Goal: Information Seeking & Learning: Learn about a topic

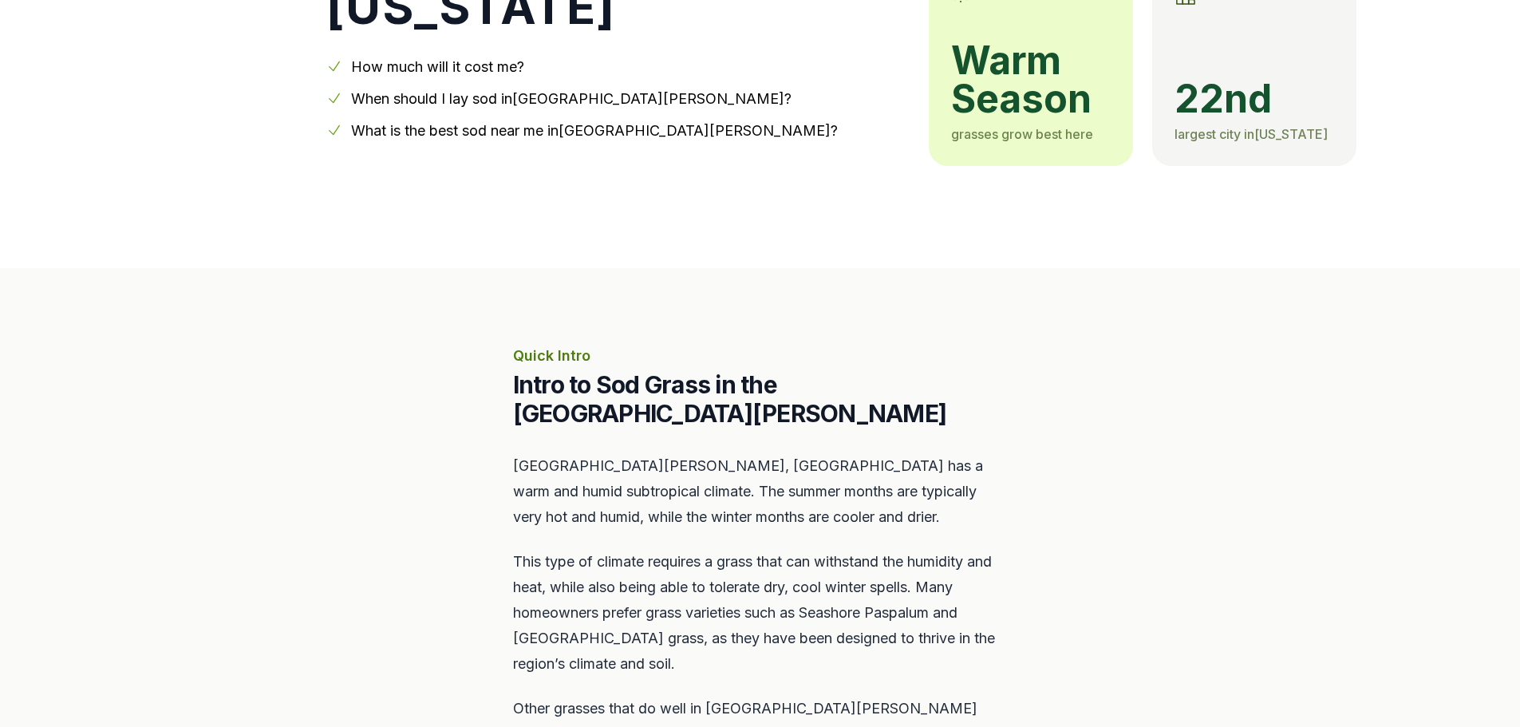
scroll to position [399, 0]
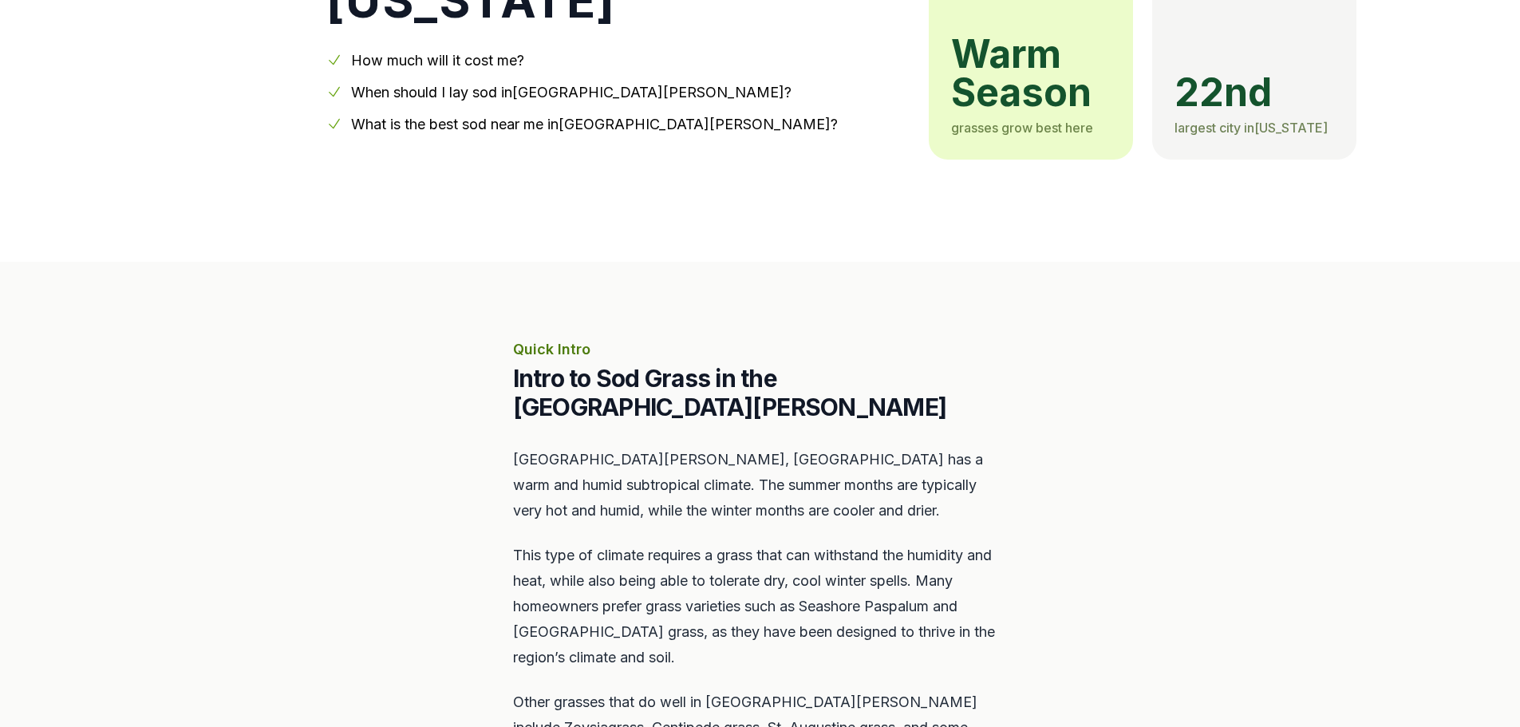
click at [519, 84] on link "When should I lay sod in [GEOGRAPHIC_DATA][PERSON_NAME] ?" at bounding box center [571, 92] width 441 height 17
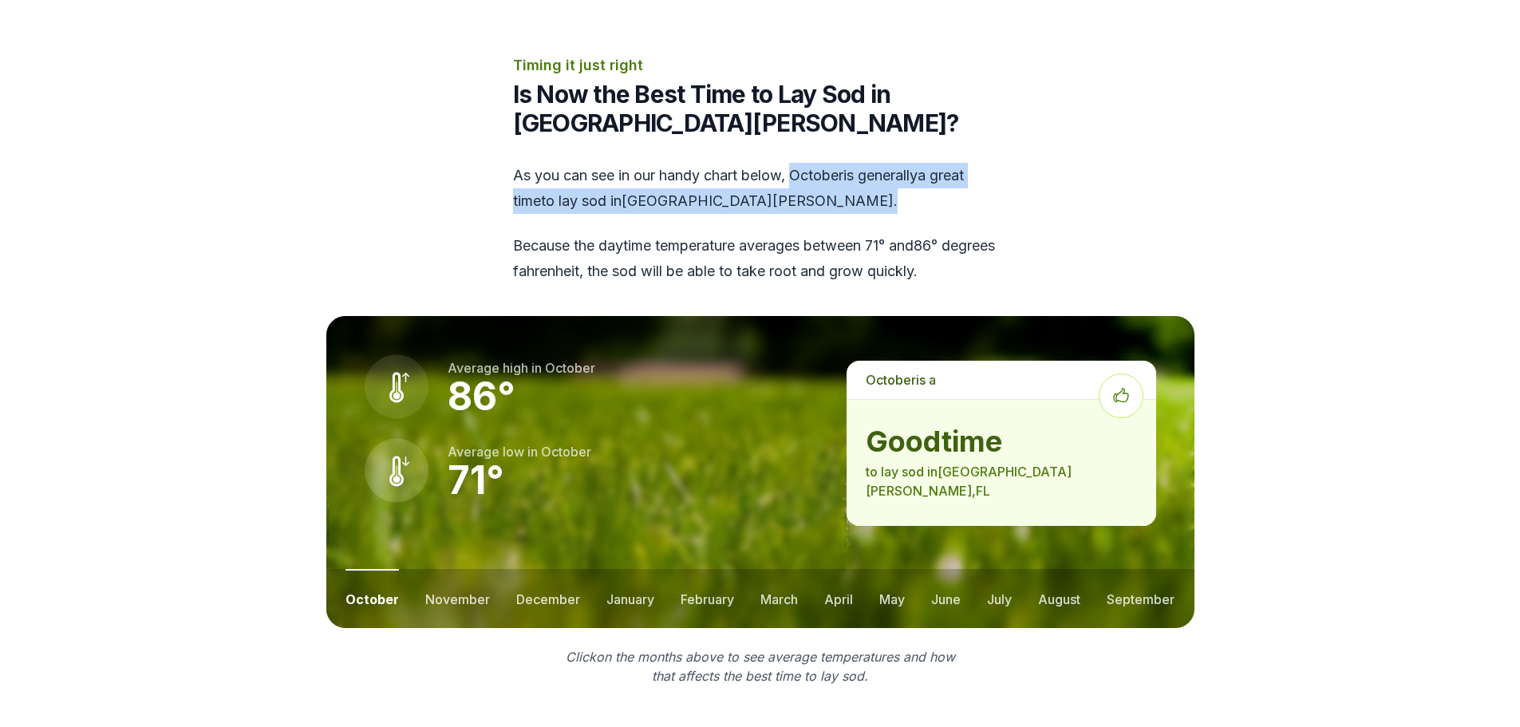
drag, startPoint x: 795, startPoint y: 113, endPoint x: 939, endPoint y: 137, distance: 146.4
click at [939, 163] on div "As you can see in our handy chart below, october is generally a great time to l…" at bounding box center [760, 223] width 495 height 121
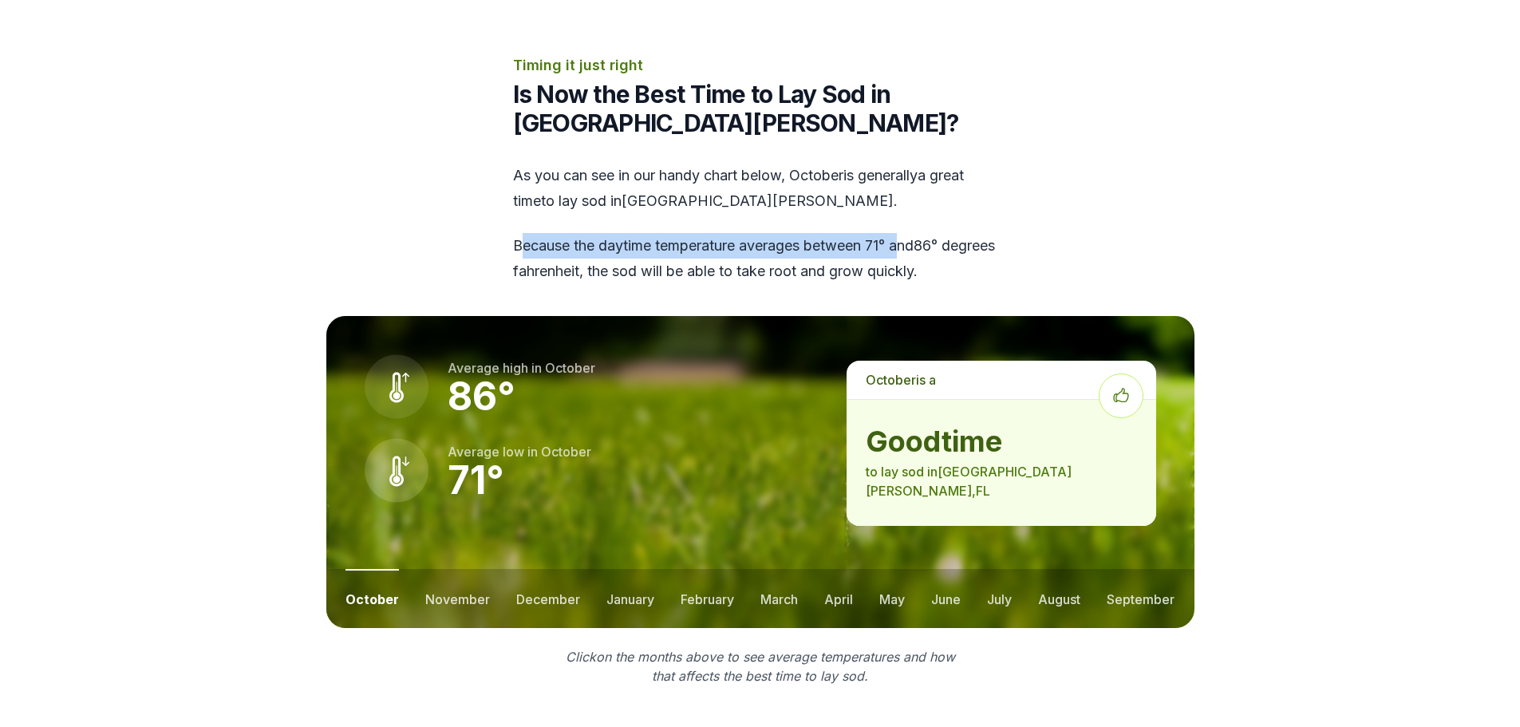
drag, startPoint x: 520, startPoint y: 197, endPoint x: 715, endPoint y: 196, distance: 194.8
click at [900, 233] on p "Because the daytime temperature averages between 71 ° and 86 ° degrees fahrenhe…" at bounding box center [760, 258] width 495 height 51
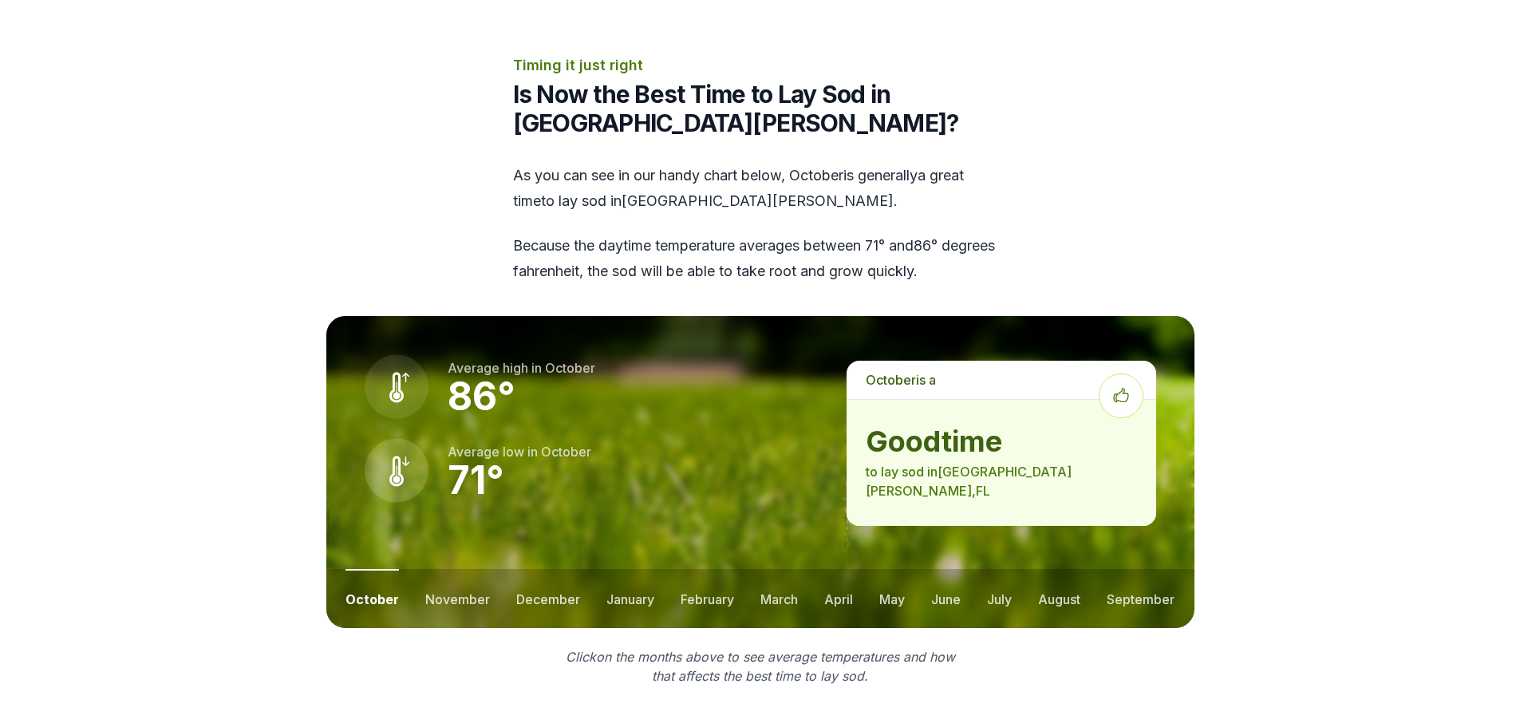
click at [488, 199] on section "Timing it just right Is Now the Best Time to Lay Sod in [GEOGRAPHIC_DATA][PERSO…" at bounding box center [760, 369] width 919 height 631
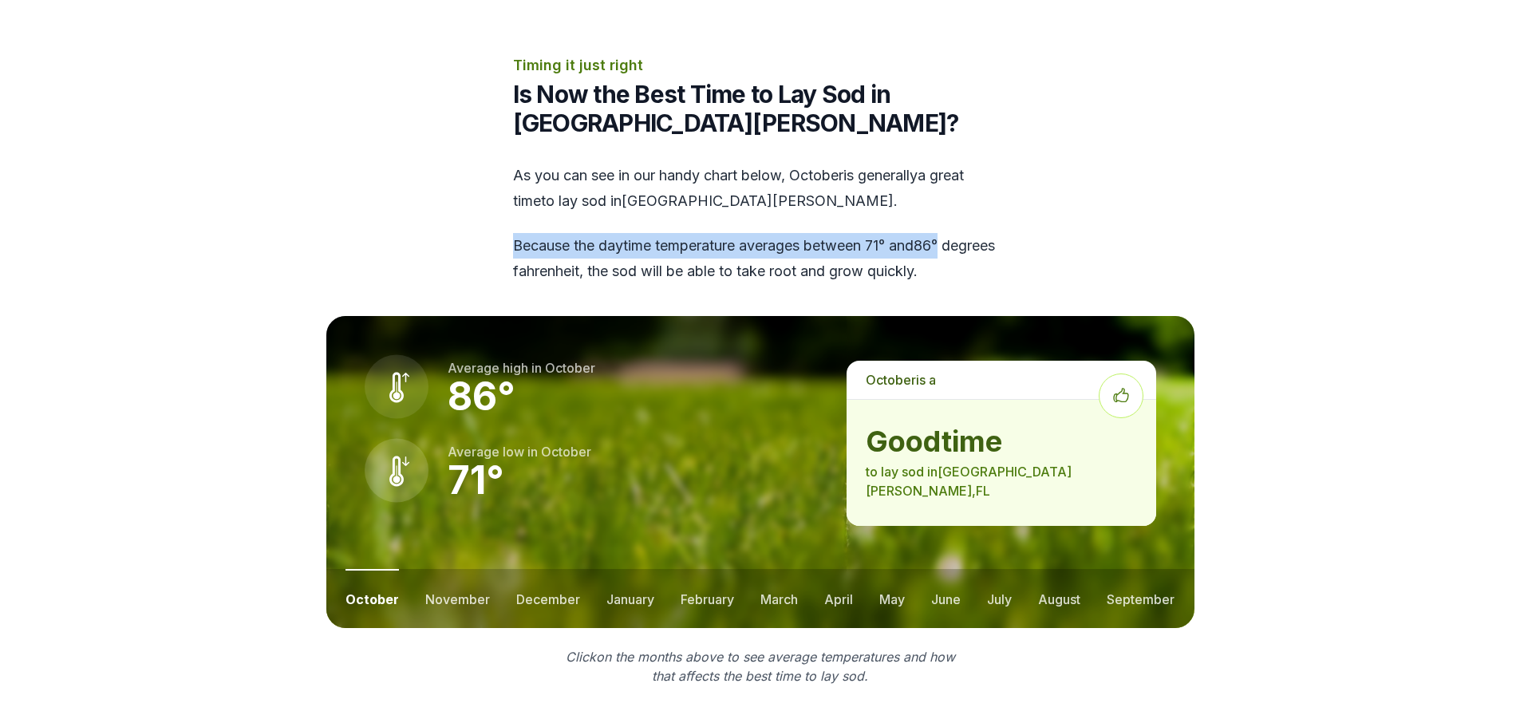
drag, startPoint x: 508, startPoint y: 191, endPoint x: 992, endPoint y: 192, distance: 484.5
click at [992, 192] on section "Timing it just right Is Now the Best Time to Lay Sod in [GEOGRAPHIC_DATA][PERSO…" at bounding box center [760, 369] width 919 height 631
click at [1196, 182] on section "Timing it just right Is Now the Best Time to Lay Sod in [GEOGRAPHIC_DATA][PERSO…" at bounding box center [760, 369] width 919 height 631
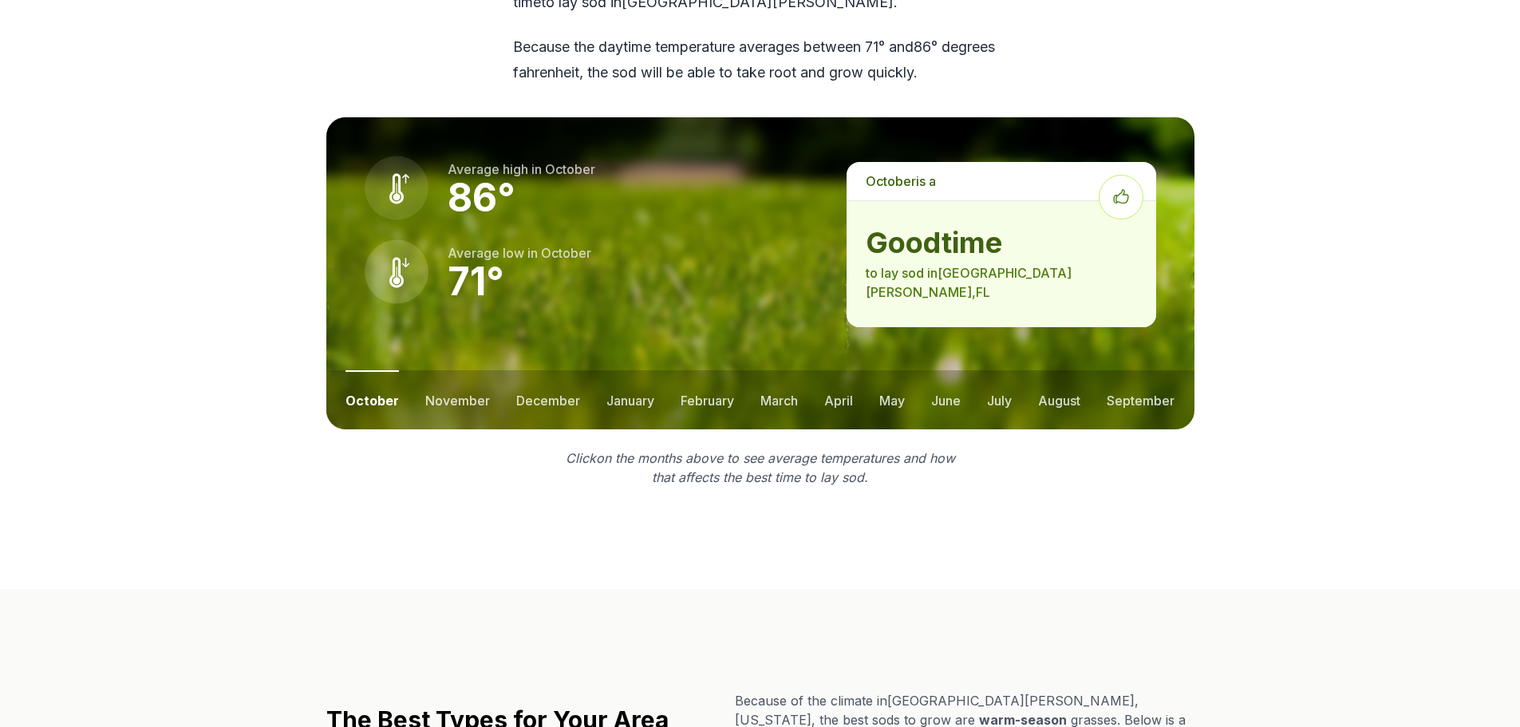
scroll to position [2233, 0]
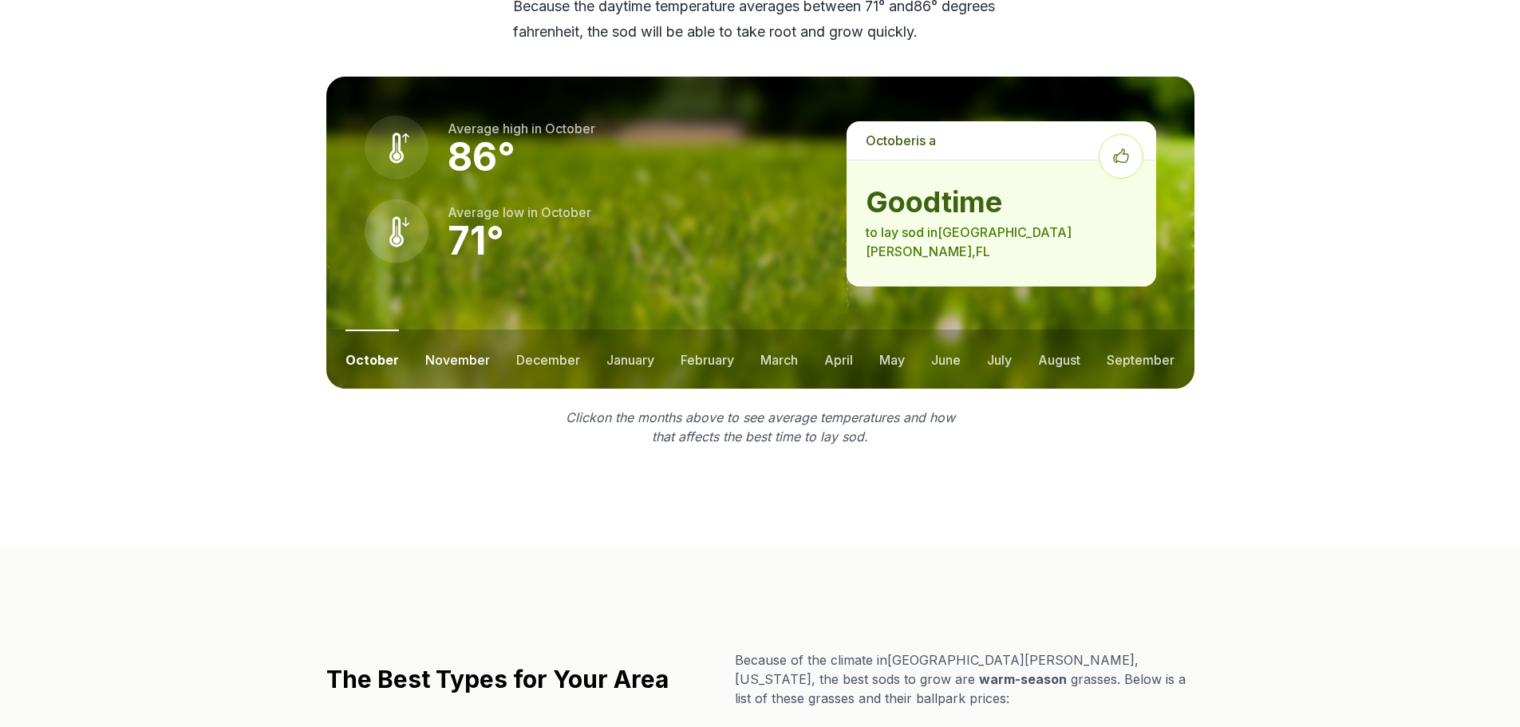
click at [457, 330] on button "november" at bounding box center [457, 359] width 65 height 59
click at [544, 330] on button "december" at bounding box center [547, 359] width 64 height 59
click at [598, 330] on ul "october november december january february march april may june july august sep…" at bounding box center [760, 359] width 868 height 59
click at [644, 330] on button "january" at bounding box center [630, 359] width 48 height 59
click at [700, 330] on button "february" at bounding box center [708, 359] width 53 height 59
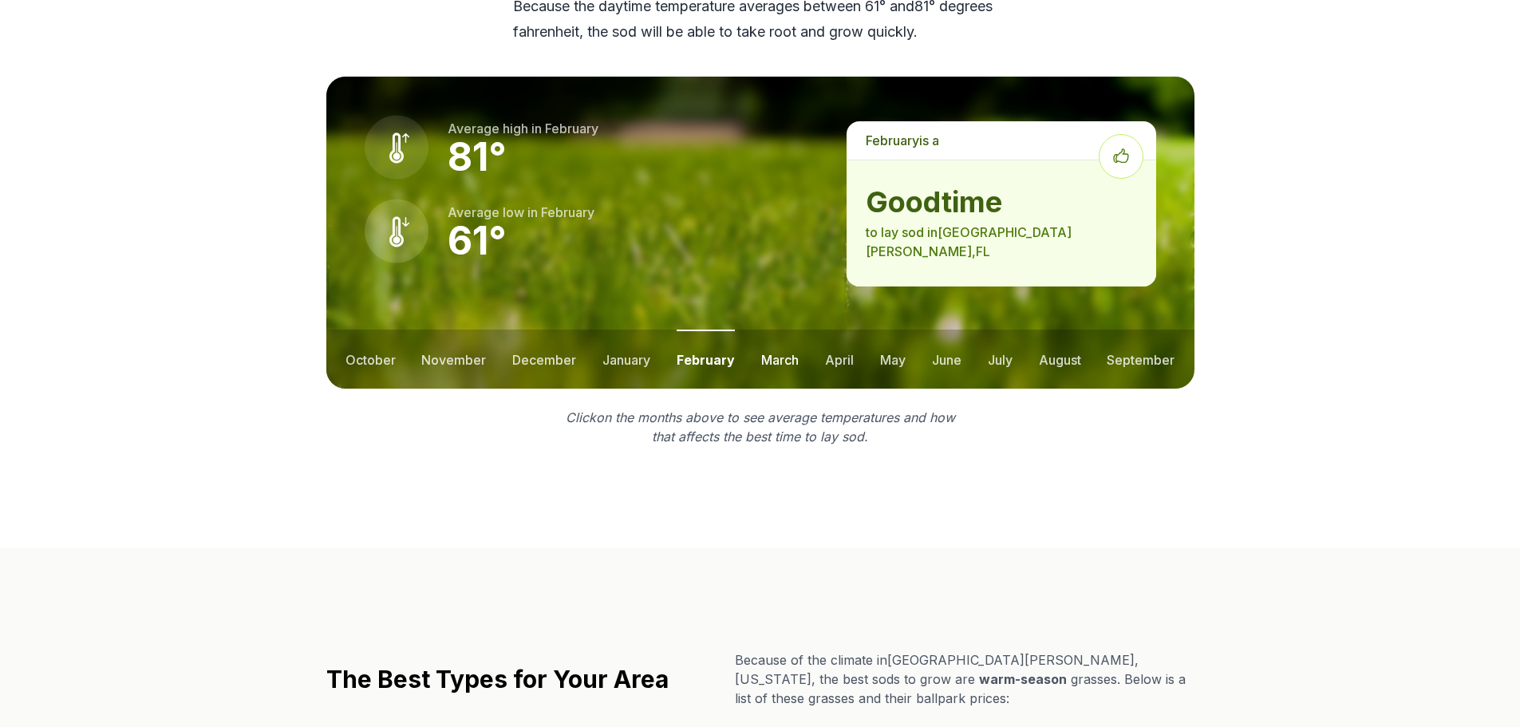
click at [761, 330] on button "march" at bounding box center [780, 359] width 38 height 59
click at [817, 330] on ul "october november december january february march april may june july august sep…" at bounding box center [760, 359] width 868 height 59
click at [908, 330] on ul "october november december january february march april may june july august sep…" at bounding box center [760, 359] width 868 height 59
click at [890, 330] on button "may" at bounding box center [893, 359] width 26 height 59
click at [944, 330] on button "june" at bounding box center [946, 359] width 30 height 59
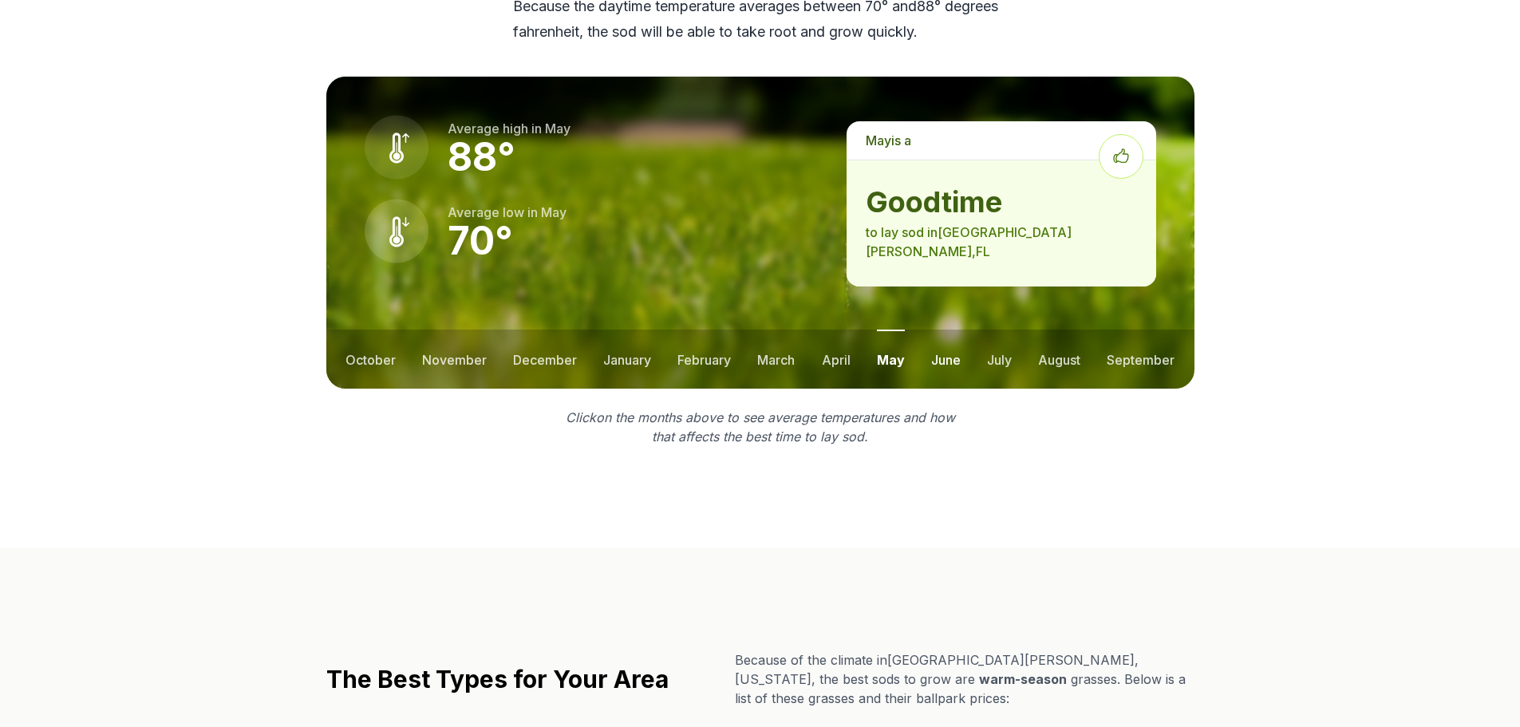
scroll to position [2259, 0]
click at [1010, 330] on button "july" at bounding box center [999, 359] width 25 height 59
click at [1067, 330] on button "august" at bounding box center [1059, 359] width 42 height 59
click at [1152, 330] on button "september" at bounding box center [1142, 359] width 68 height 59
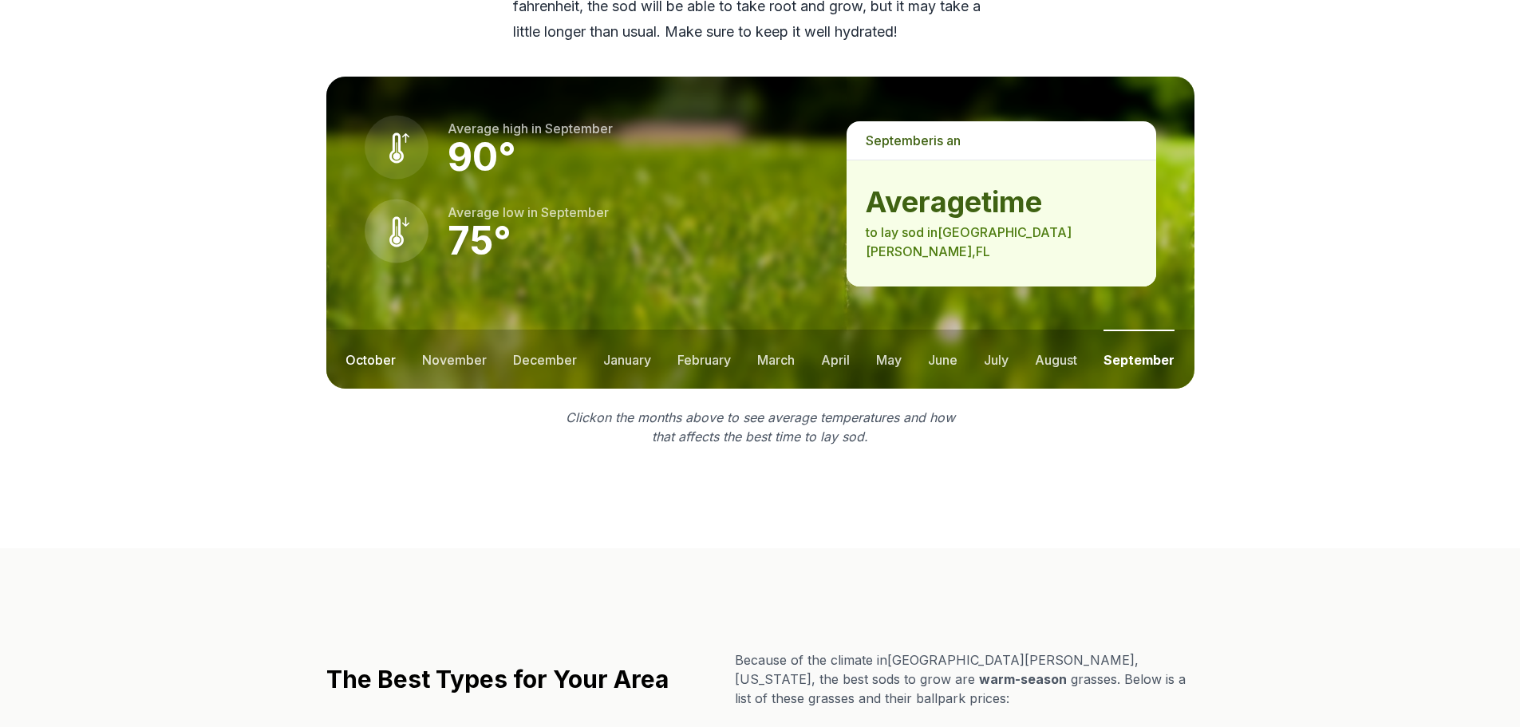
click at [377, 330] on button "october" at bounding box center [371, 359] width 50 height 59
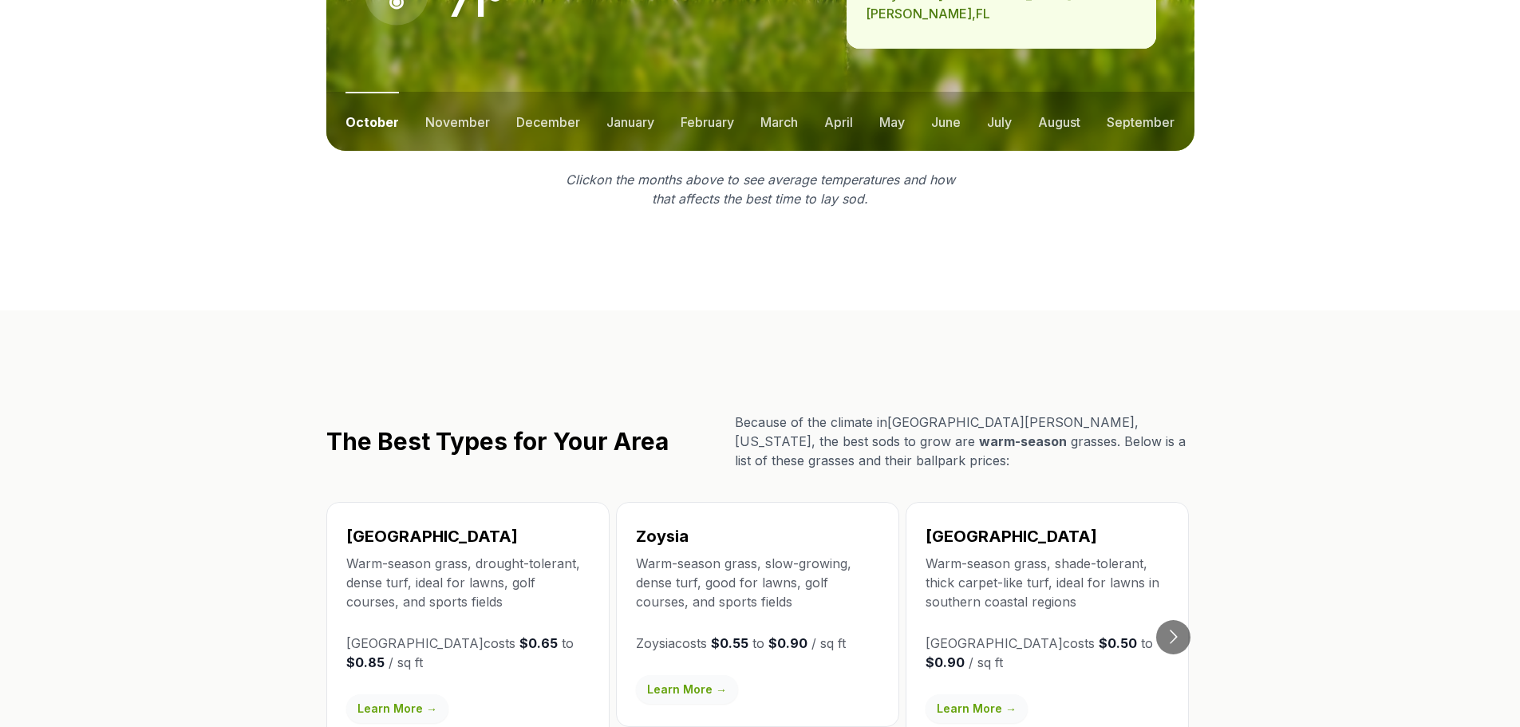
scroll to position [2473, 0]
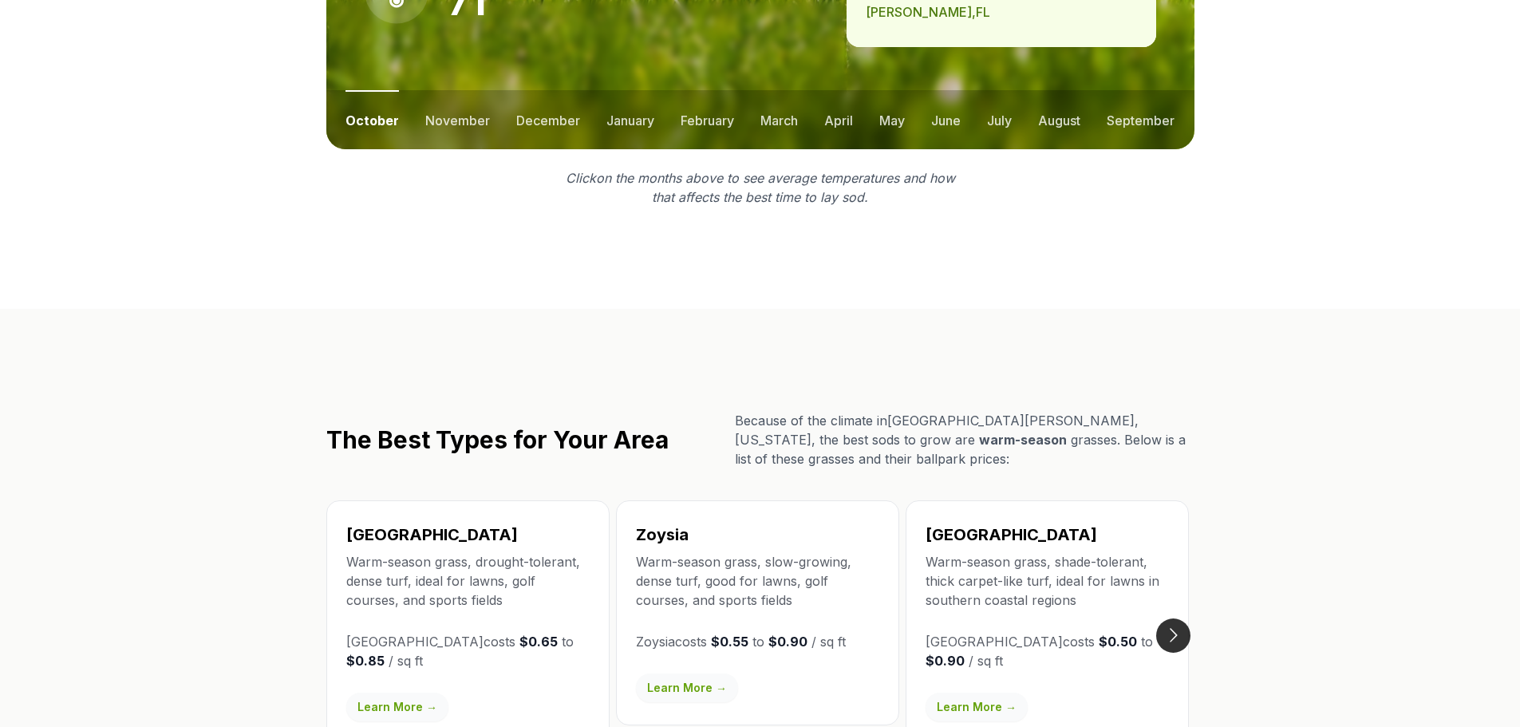
click at [1171, 619] on button "Go to next slide" at bounding box center [1174, 636] width 34 height 34
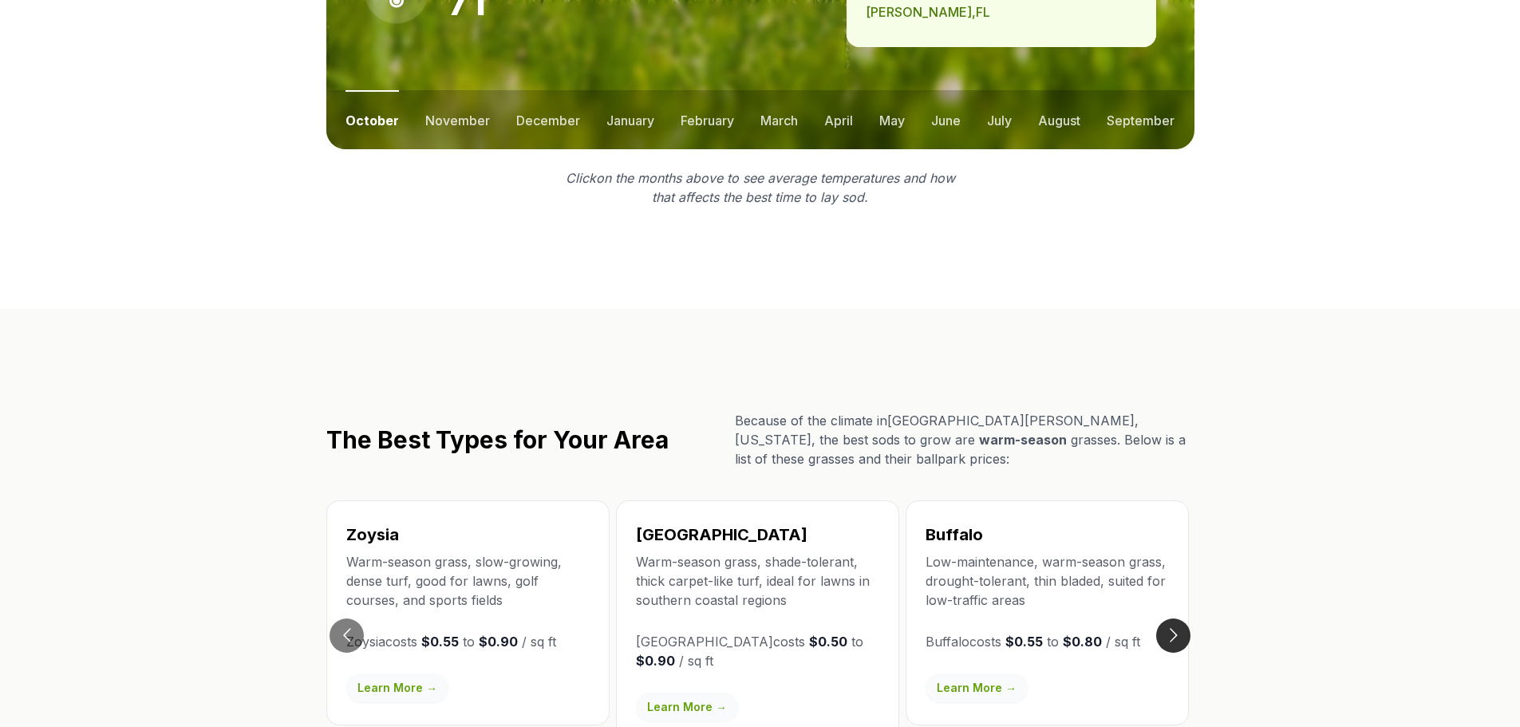
click at [1171, 619] on button "Go to next slide" at bounding box center [1174, 636] width 34 height 34
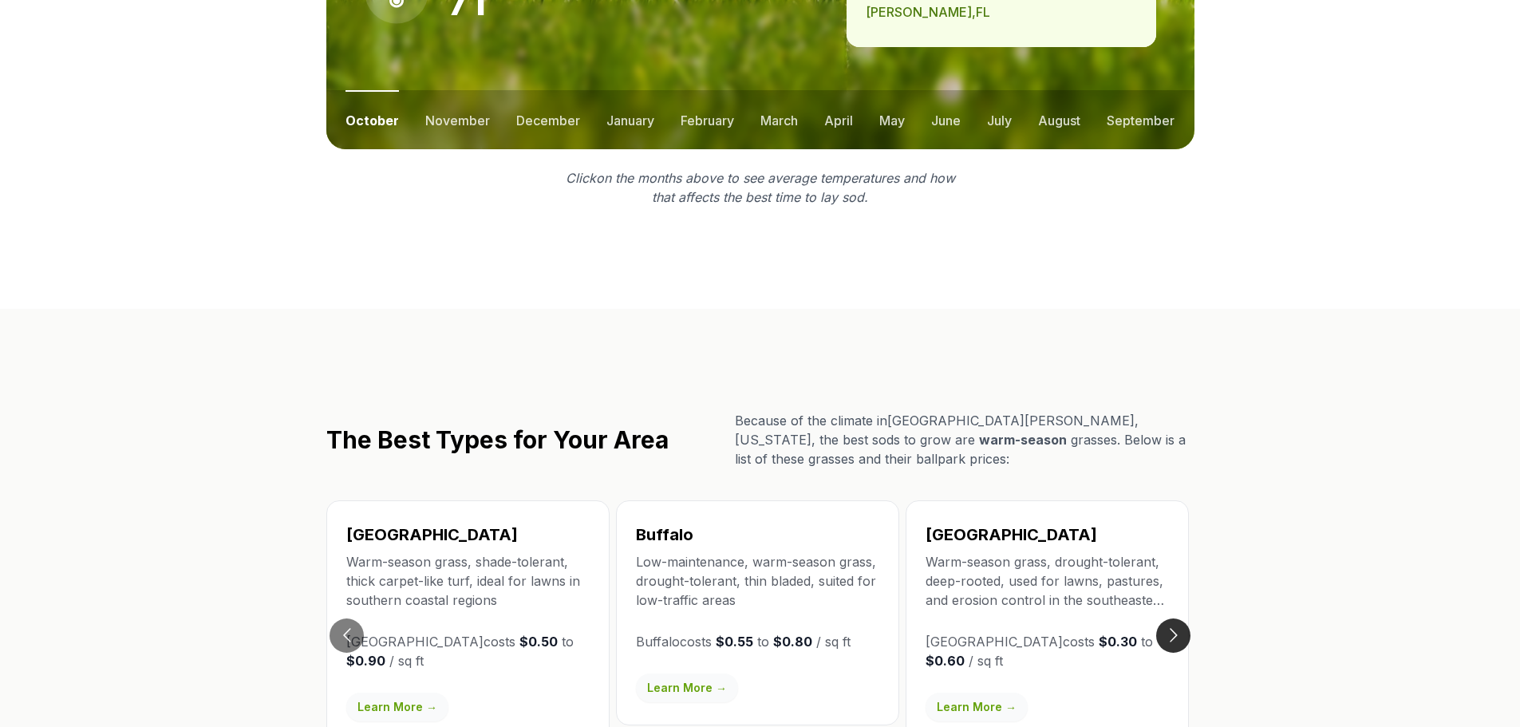
click at [1171, 619] on button "Go to next slide" at bounding box center [1174, 636] width 34 height 34
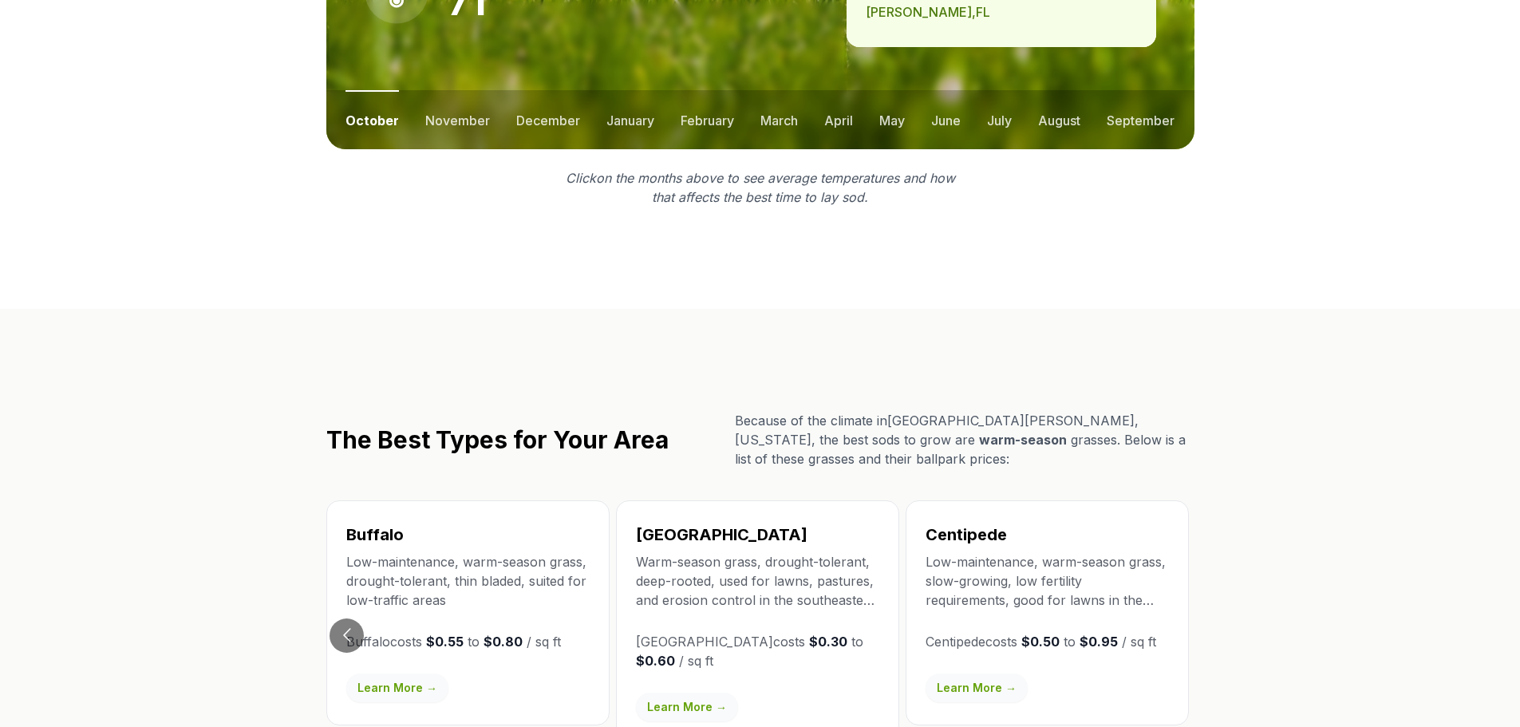
click at [1171, 556] on div "Centipede Low-maintenance, warm-season grass, slow-growing, low fertility requi…" at bounding box center [1047, 612] width 283 height 225
click at [338, 619] on button "Go to previous slide" at bounding box center [347, 636] width 34 height 34
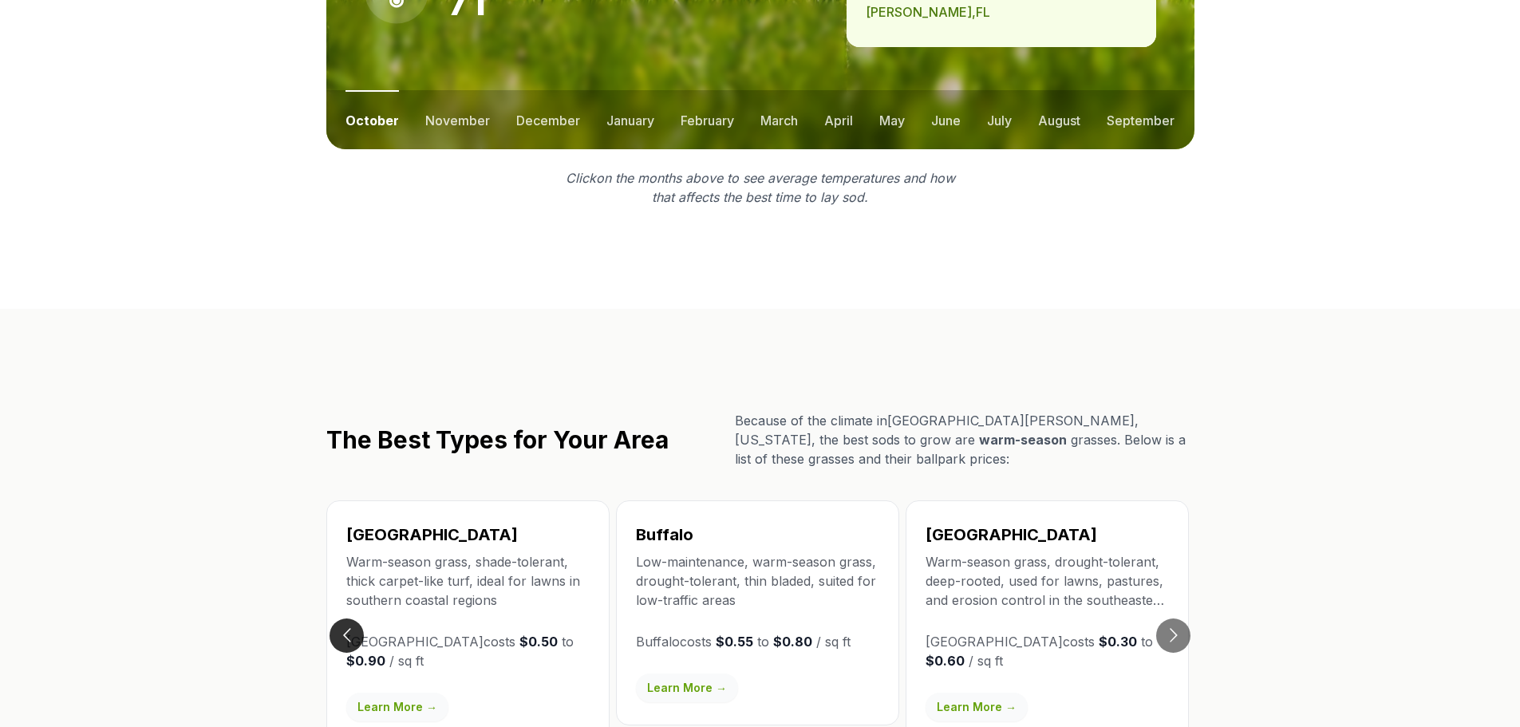
click at [338, 619] on button "Go to previous slide" at bounding box center [347, 636] width 34 height 34
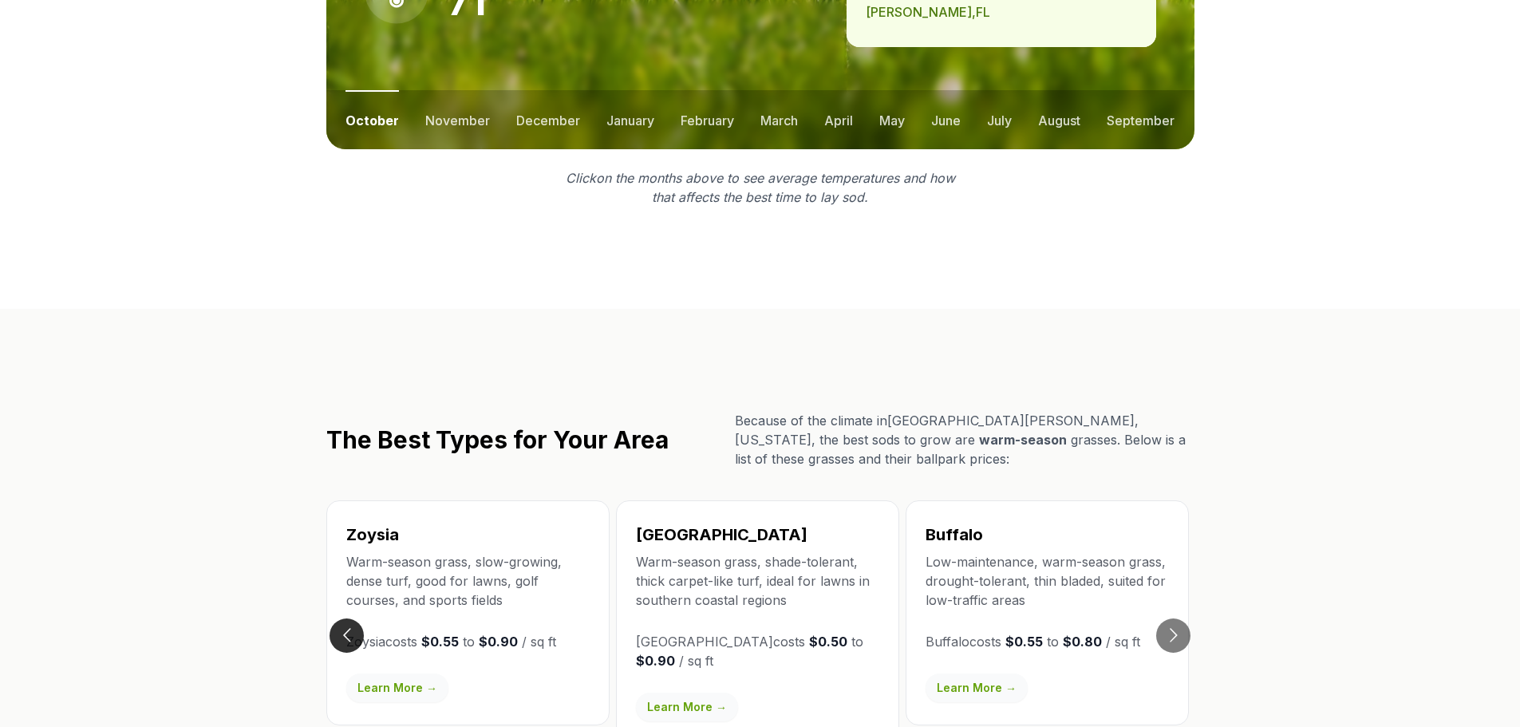
click at [335, 619] on button "Go to previous slide" at bounding box center [347, 636] width 34 height 34
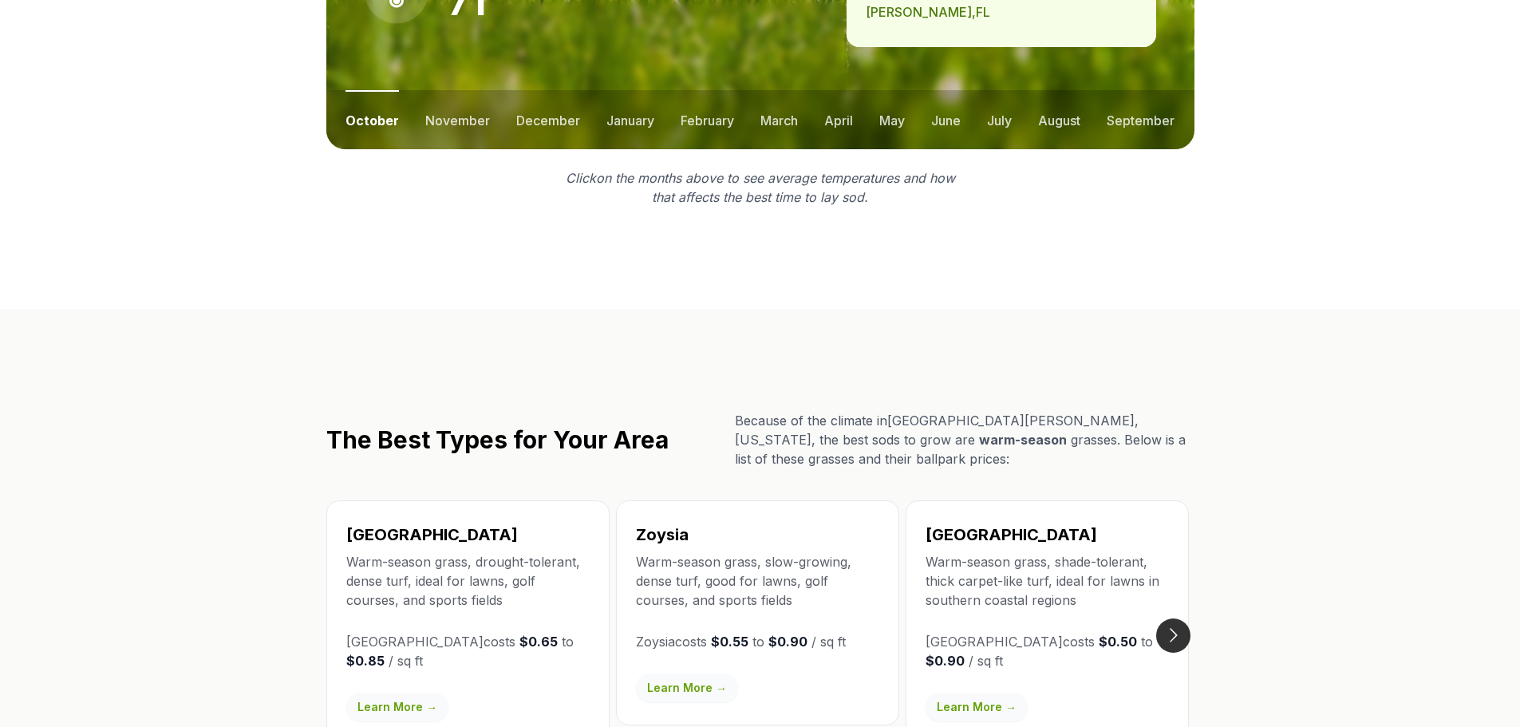
click at [1168, 619] on button "Go to next slide" at bounding box center [1174, 636] width 34 height 34
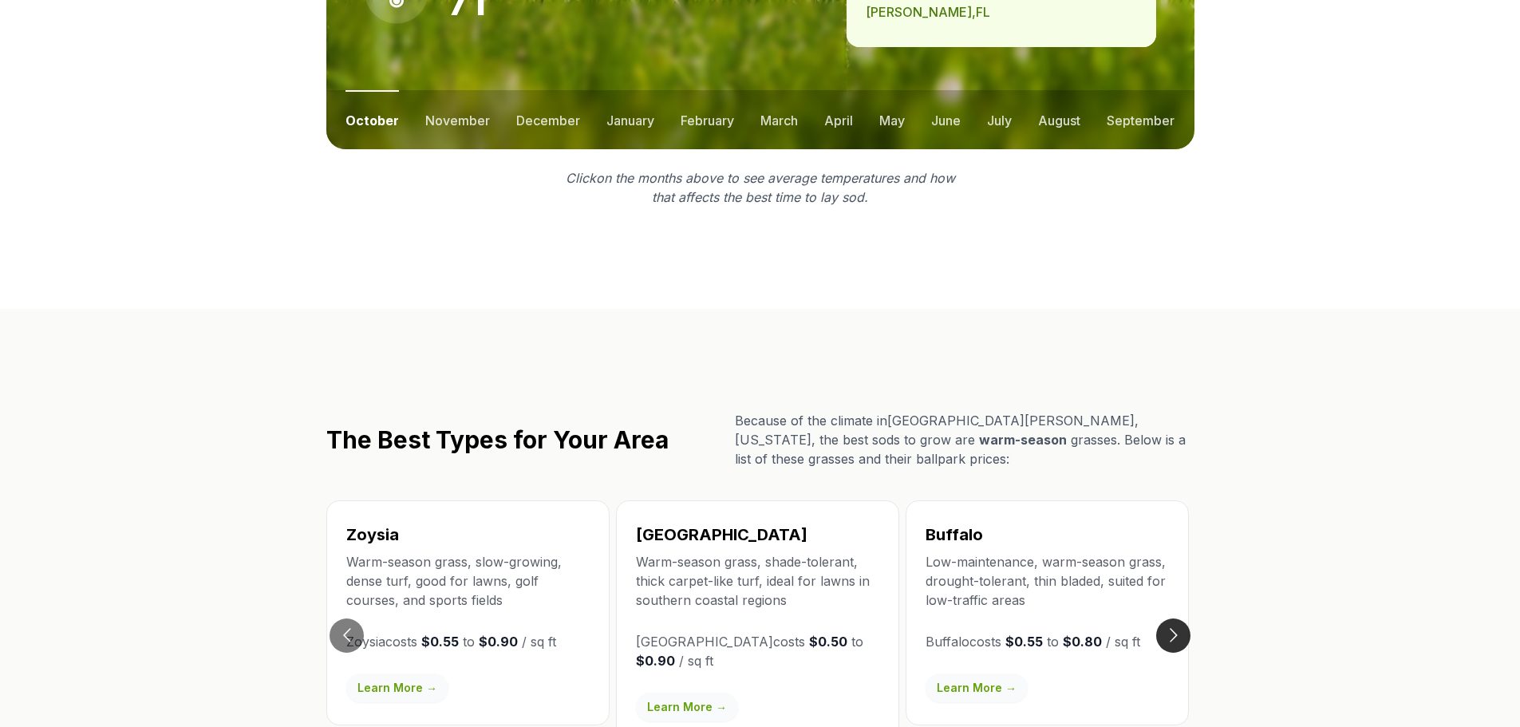
click at [1168, 619] on button "Go to next slide" at bounding box center [1174, 636] width 34 height 34
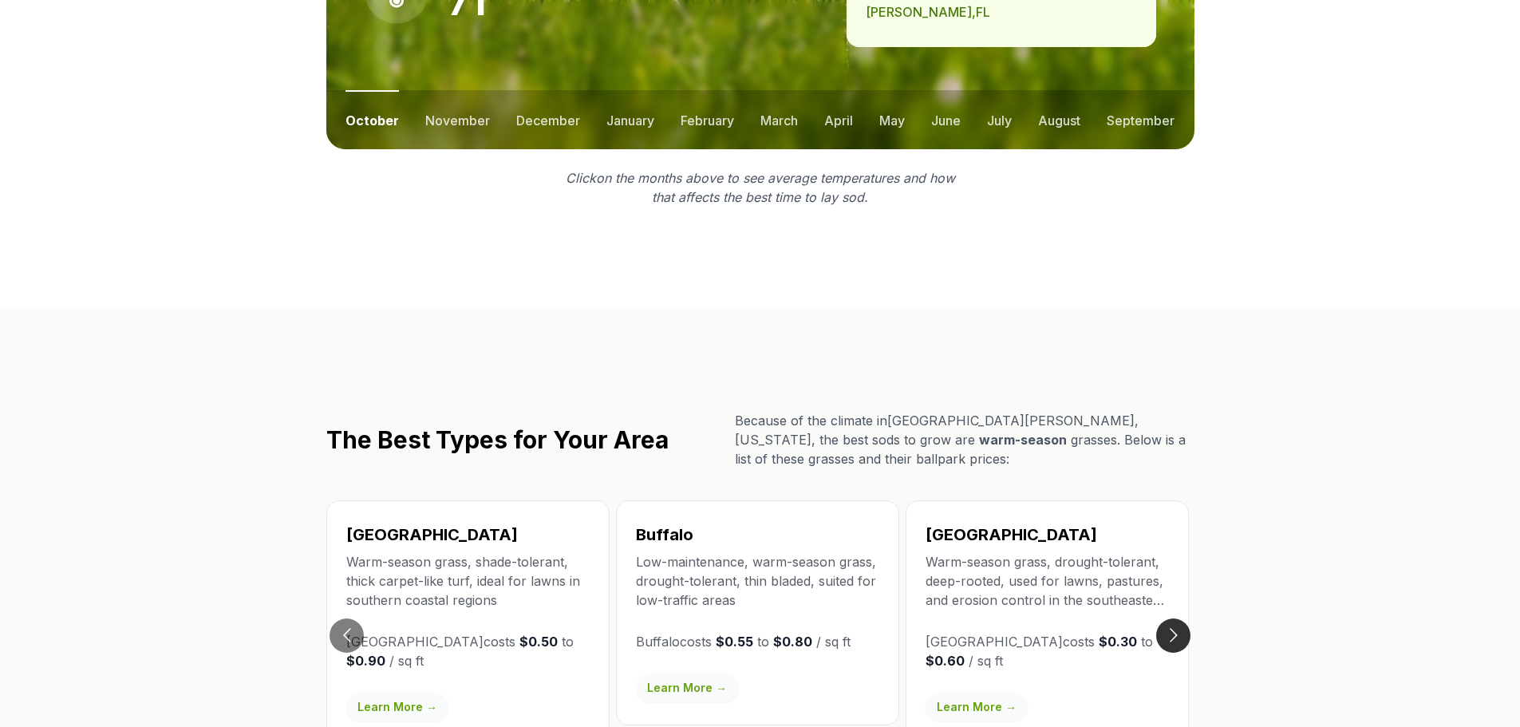
click at [1168, 619] on button "Go to next slide" at bounding box center [1174, 636] width 34 height 34
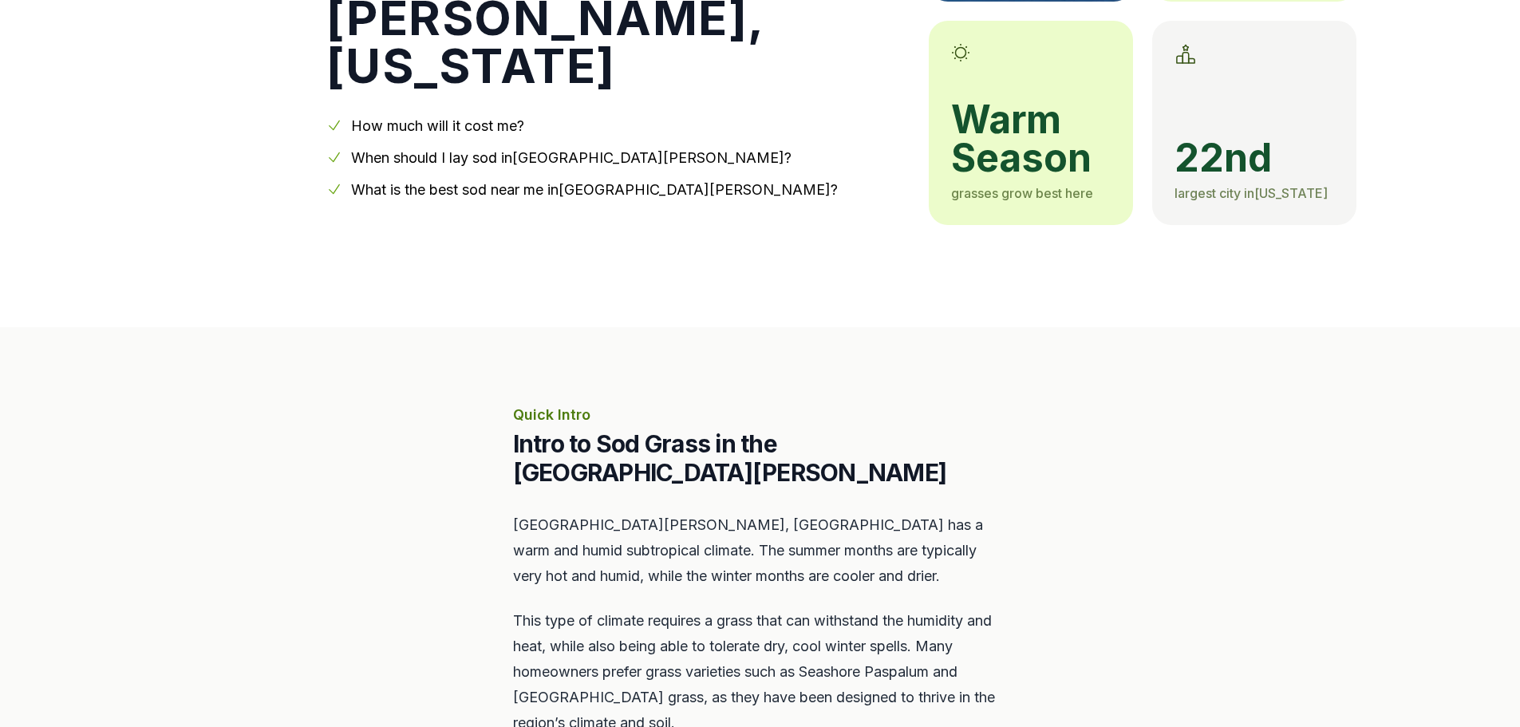
scroll to position [0, 0]
